Goal: Find specific page/section: Locate a particular part of the current website

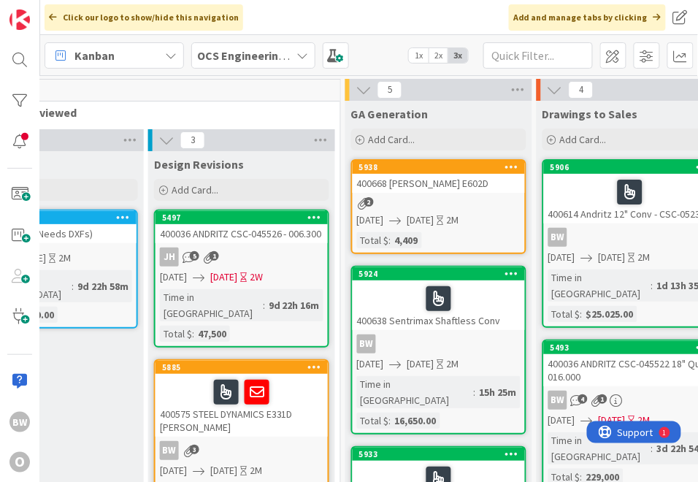
scroll to position [81, 286]
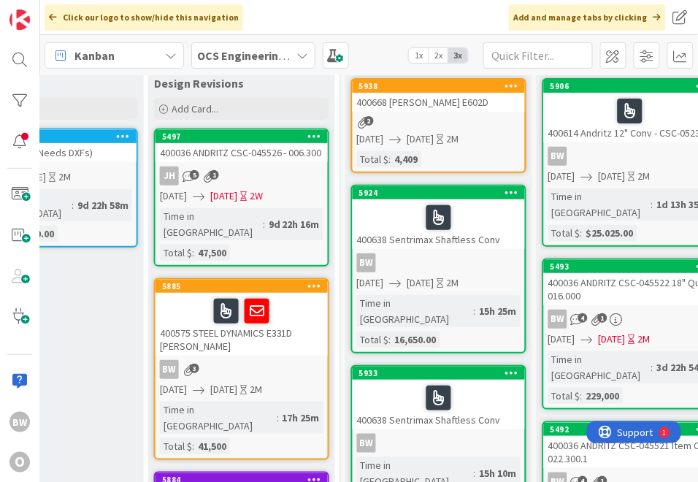
click at [407, 253] on div "BW" at bounding box center [439, 262] width 172 height 19
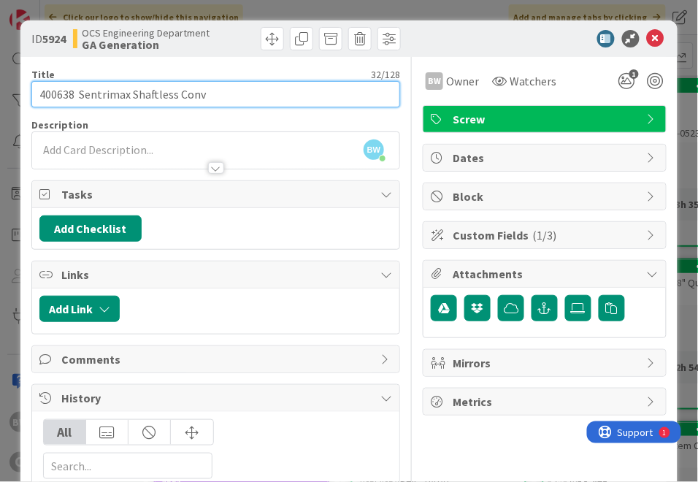
click at [214, 95] on input "400638 Sentrimax Shaftless Conv" at bounding box center [215, 94] width 369 height 26
click at [237, 91] on input "400638 Sentrimax Shaftless Conv" at bounding box center [215, 94] width 369 height 26
type input "400638 Sentrimax Shaftless Conv - CSC-052632"
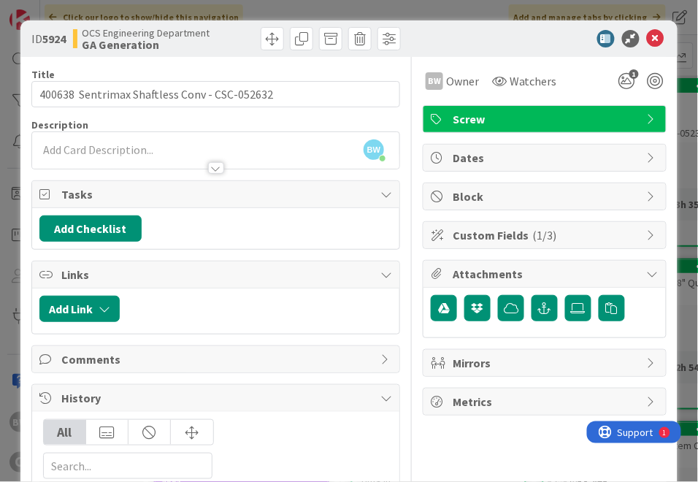
click at [442, 31] on div at bounding box center [537, 39] width 258 height 18
click at [650, 34] on icon at bounding box center [656, 39] width 18 height 18
